Goal: Information Seeking & Learning: Compare options

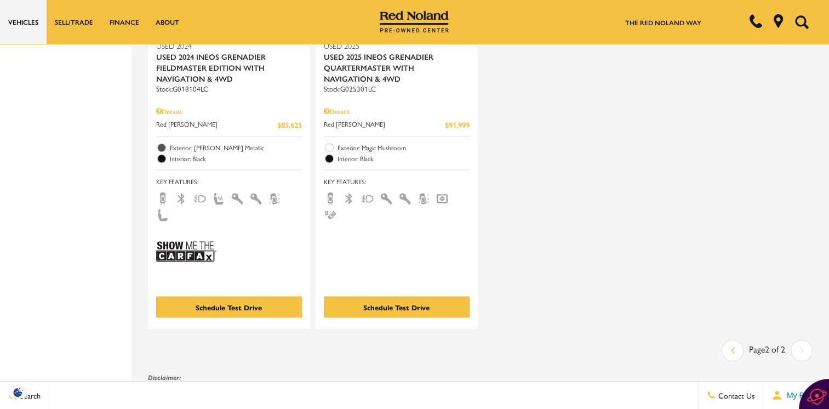
scroll to position [1826, 0]
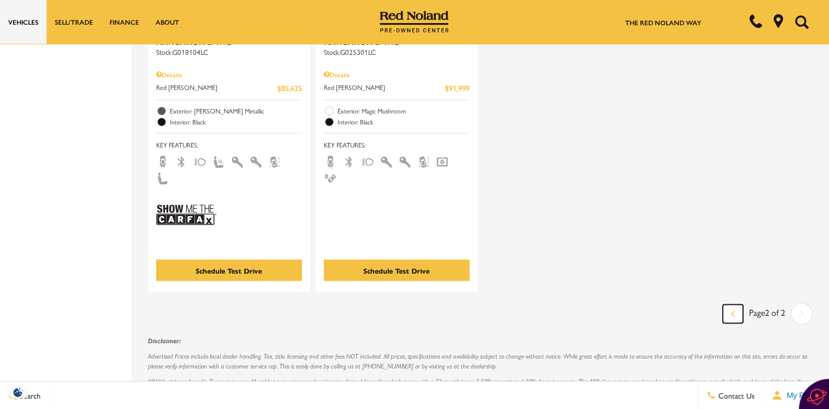
click at [735, 304] on icon "previous page" at bounding box center [733, 313] width 4 height 18
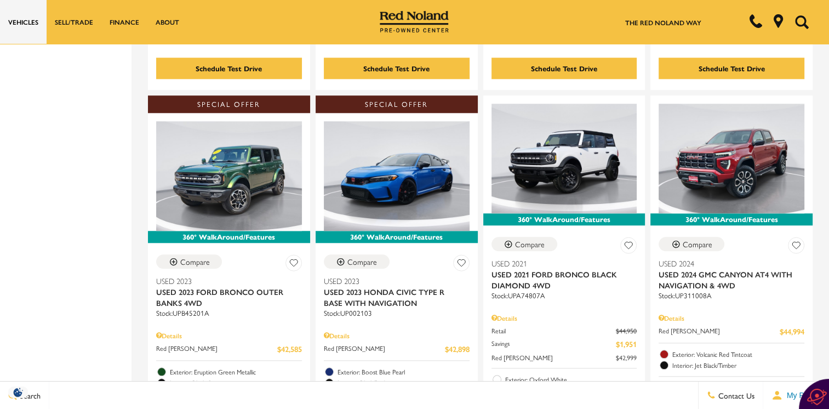
scroll to position [1132, 0]
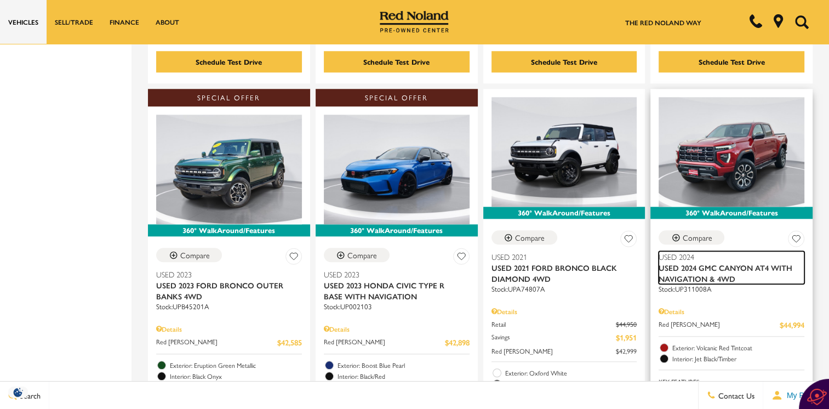
click at [707, 262] on span "Used 2024 GMC Canyon AT4 With Navigation & 4WD" at bounding box center [728, 273] width 138 height 22
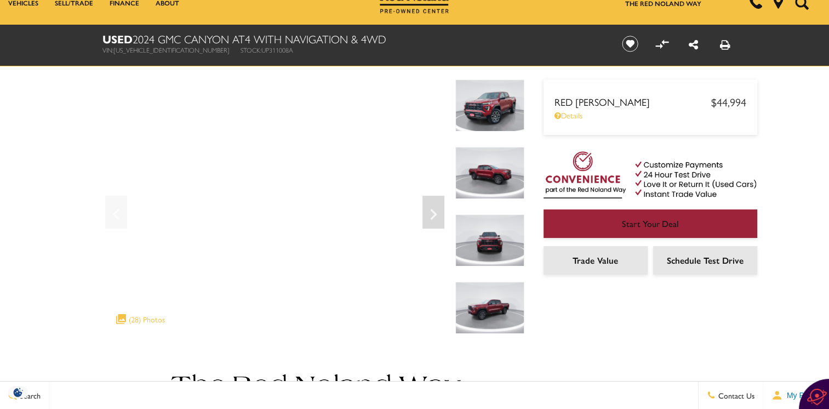
scroll to position [5, 0]
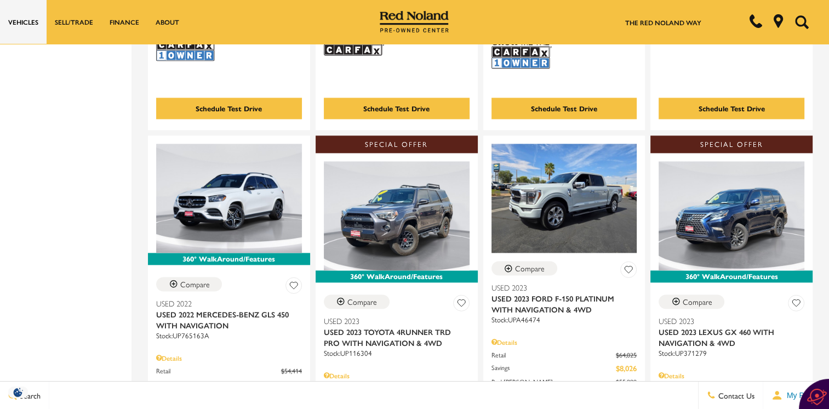
scroll to position [1578, 0]
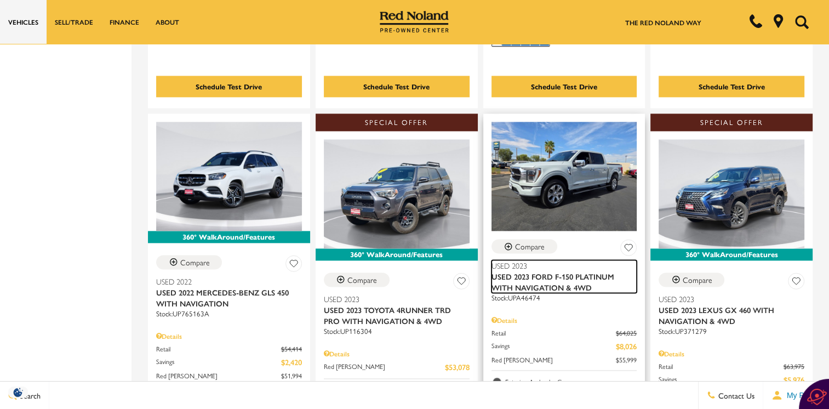
click at [548, 271] on span "Used 2023 Ford F-150 Platinum With Navigation & 4WD" at bounding box center [561, 282] width 138 height 22
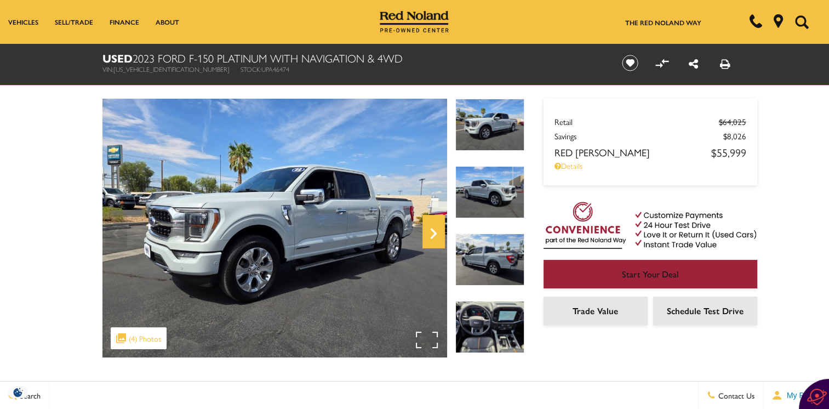
click at [431, 231] on icon "Next" at bounding box center [434, 233] width 22 height 26
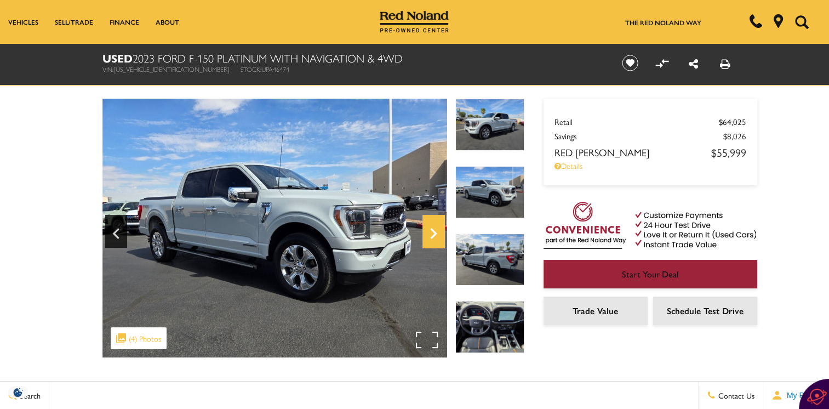
click at [431, 231] on icon "Next" at bounding box center [434, 233] width 22 height 26
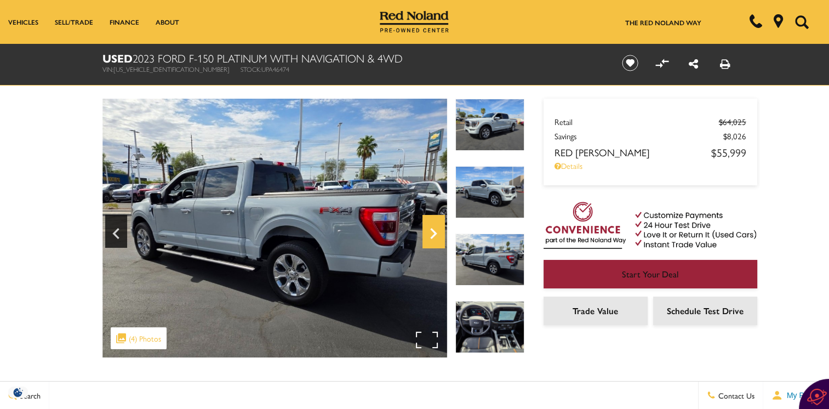
click at [431, 231] on icon "Next" at bounding box center [434, 233] width 22 height 26
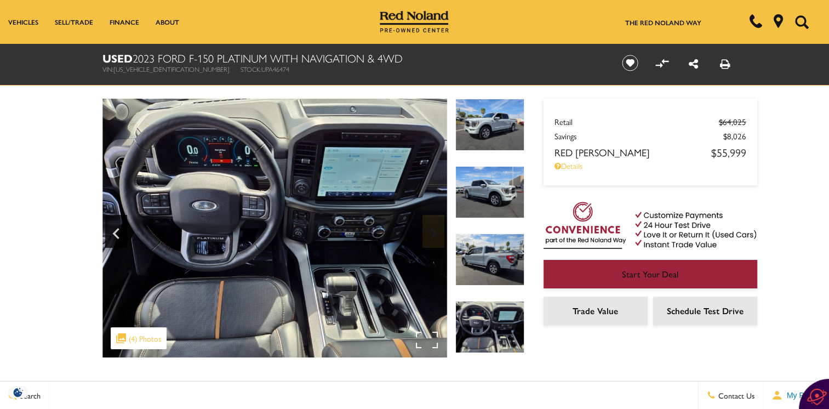
click at [431, 231] on img at bounding box center [274, 228] width 345 height 259
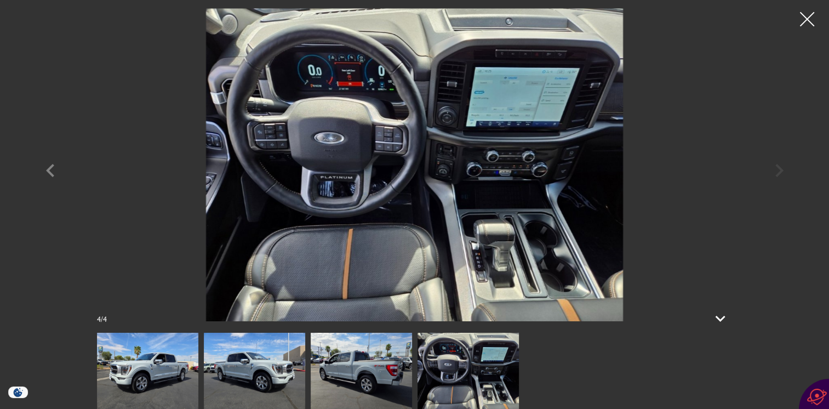
click at [807, 20] on div at bounding box center [807, 19] width 29 height 29
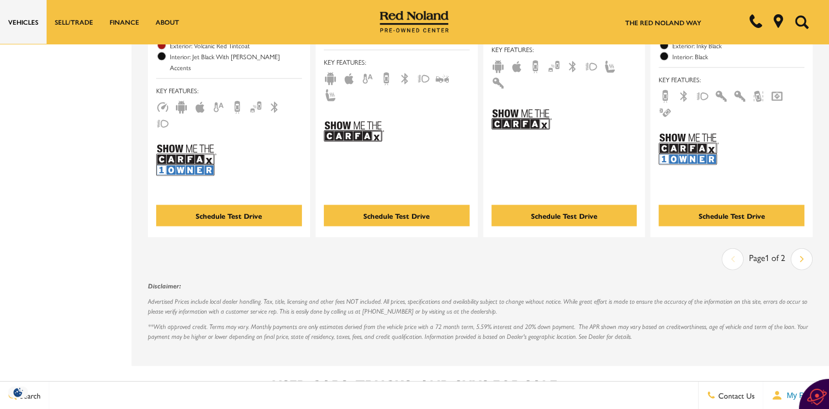
scroll to position [2476, 0]
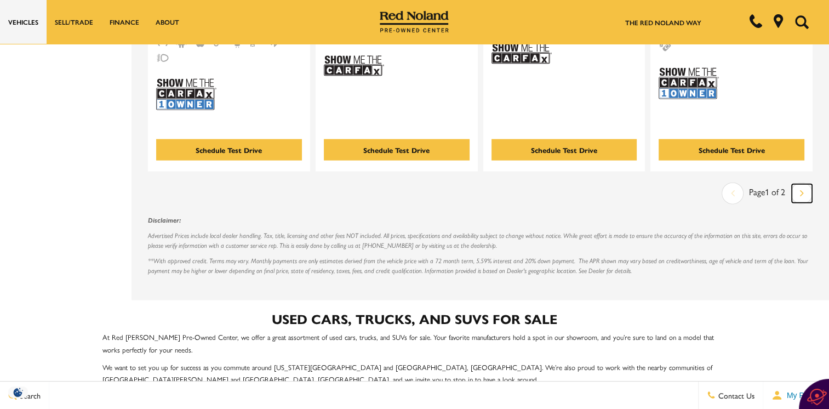
click at [807, 184] on link "Next" at bounding box center [802, 193] width 20 height 19
